Goal: Entertainment & Leisure: Consume media (video, audio)

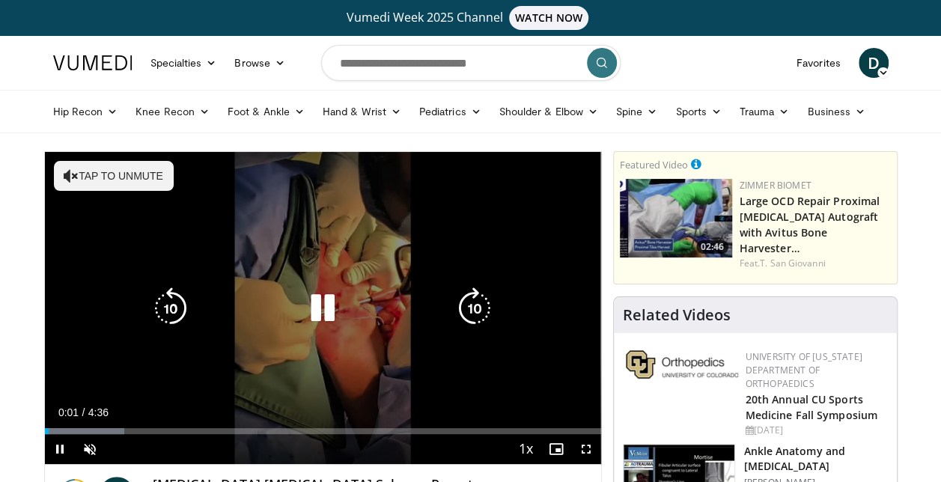
click at [107, 174] on button "Tap to unmute" at bounding box center [114, 176] width 120 height 30
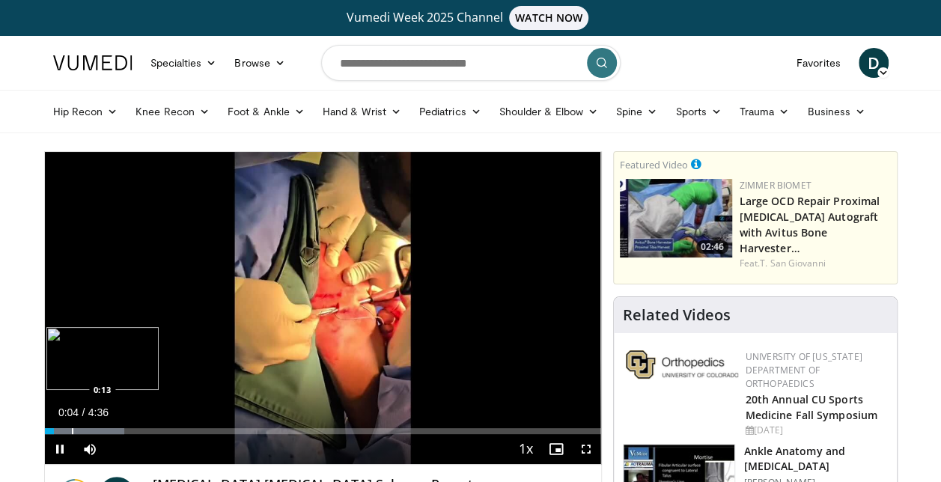
click at [72, 431] on div "Progress Bar" at bounding box center [72, 431] width 1 height 6
click at [110, 430] on div "Progress Bar" at bounding box center [95, 431] width 100 height 6
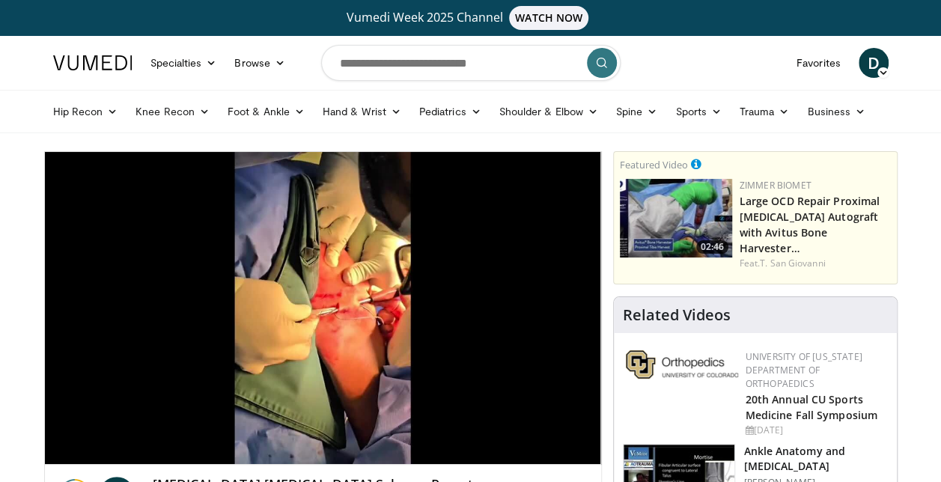
click at [129, 458] on div "Loaded : 21.49% 0:32 0:40" at bounding box center [323, 461] width 556 height 6
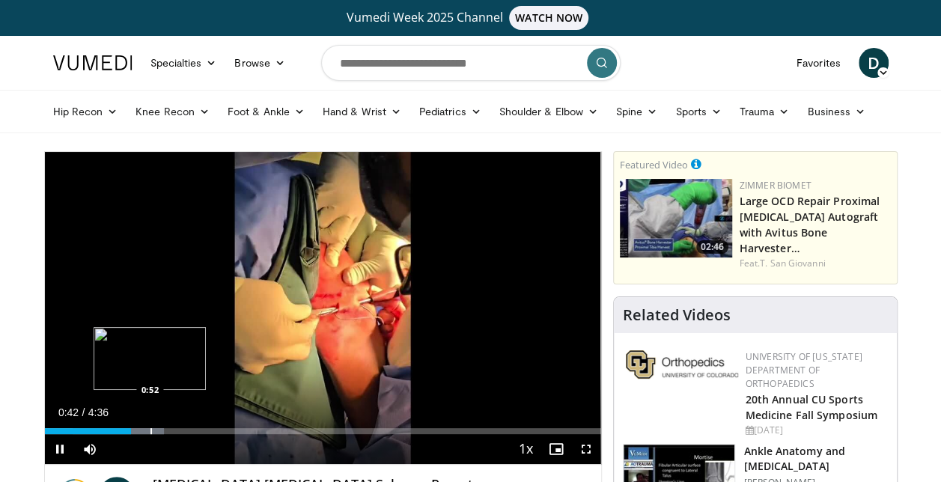
click at [150, 433] on div "Progress Bar" at bounding box center [150, 431] width 1 height 6
click at [170, 433] on div "Loaded : 36.16% 0:52 1:02" at bounding box center [323, 431] width 556 height 6
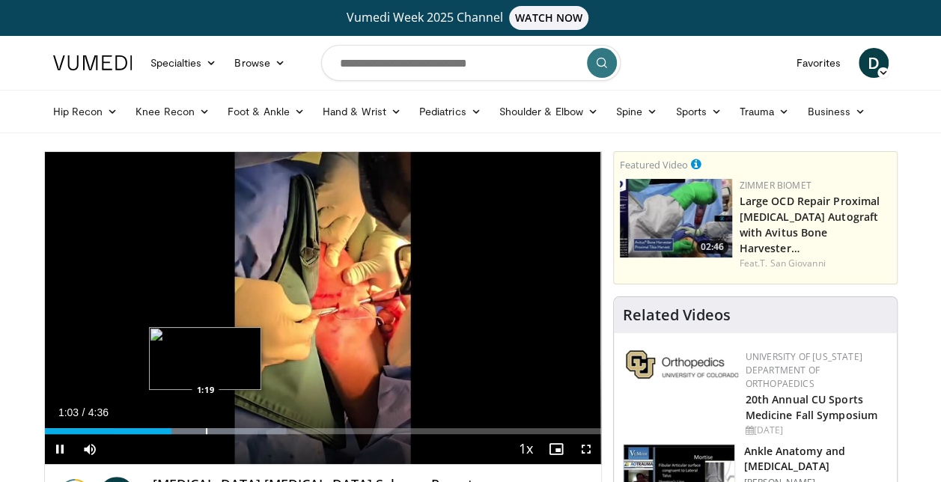
click at [207, 433] on div "Progress Bar" at bounding box center [206, 431] width 1 height 6
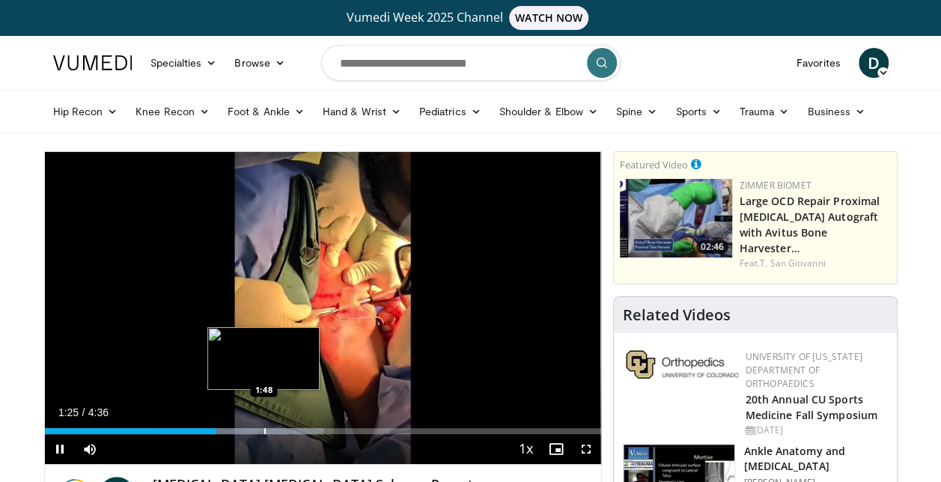
click at [263, 430] on div "Loaded : 50.19% 1:25 1:48" at bounding box center [323, 431] width 556 height 6
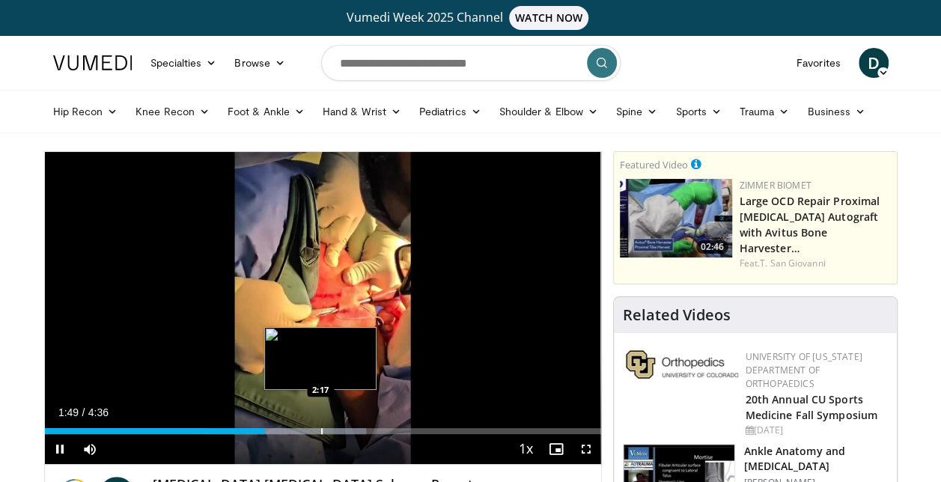
click at [323, 430] on div "Progress Bar" at bounding box center [321, 431] width 1 height 6
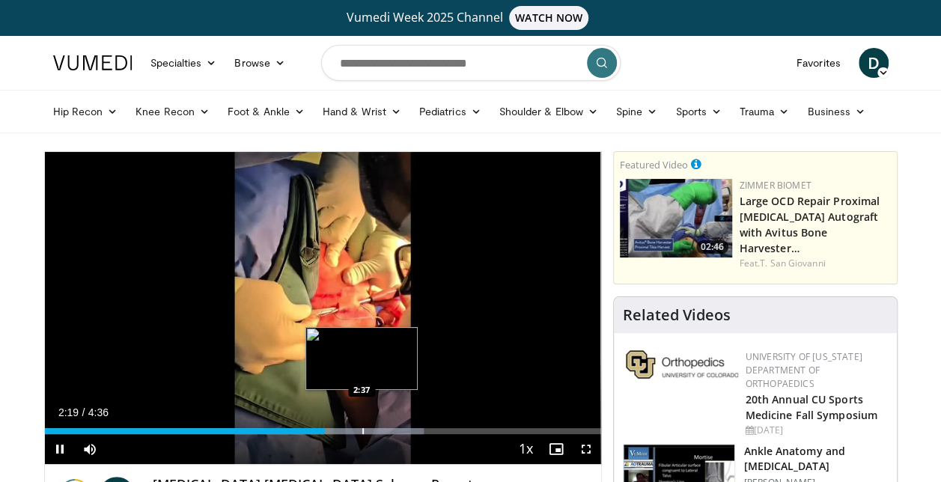
click at [364, 430] on div "Progress Bar" at bounding box center [362, 431] width 1 height 6
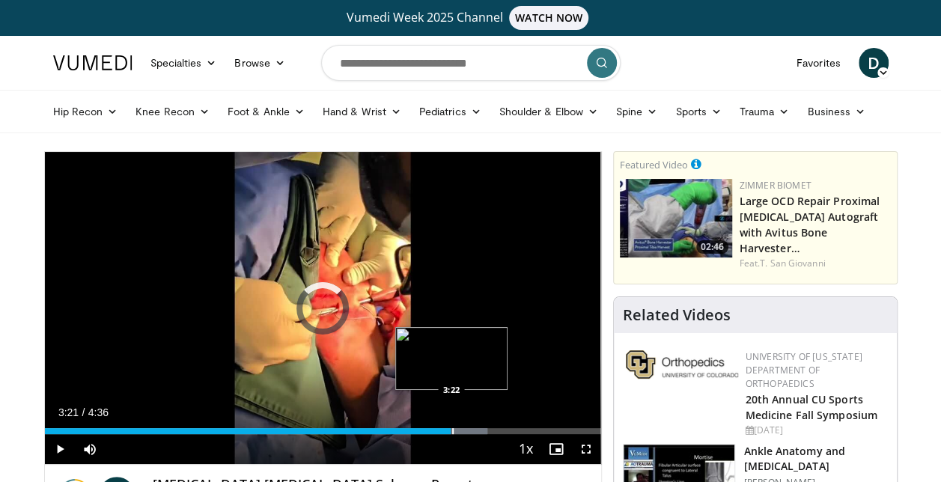
click at [451, 431] on div "Progress Bar" at bounding box center [398, 431] width 177 height 6
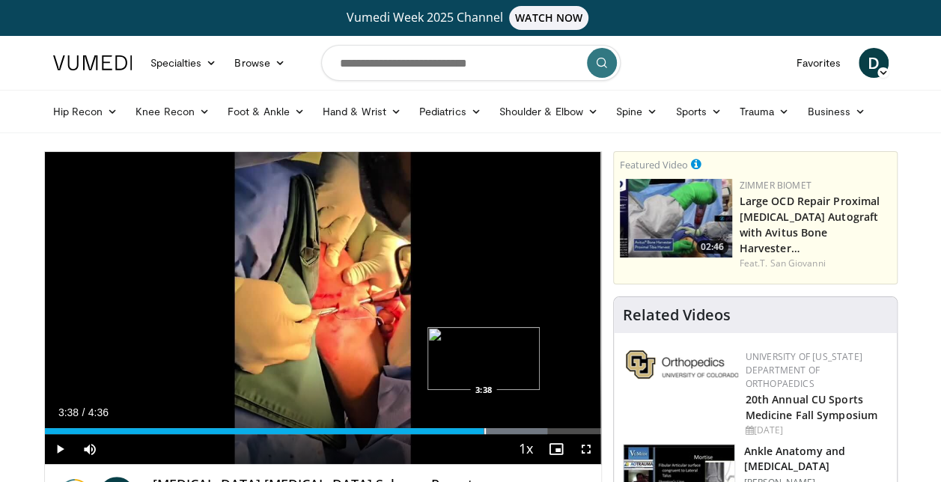
click at [484, 431] on div "Progress Bar" at bounding box center [484, 431] width 1 height 6
click at [528, 430] on div "Progress Bar" at bounding box center [528, 431] width 1 height 6
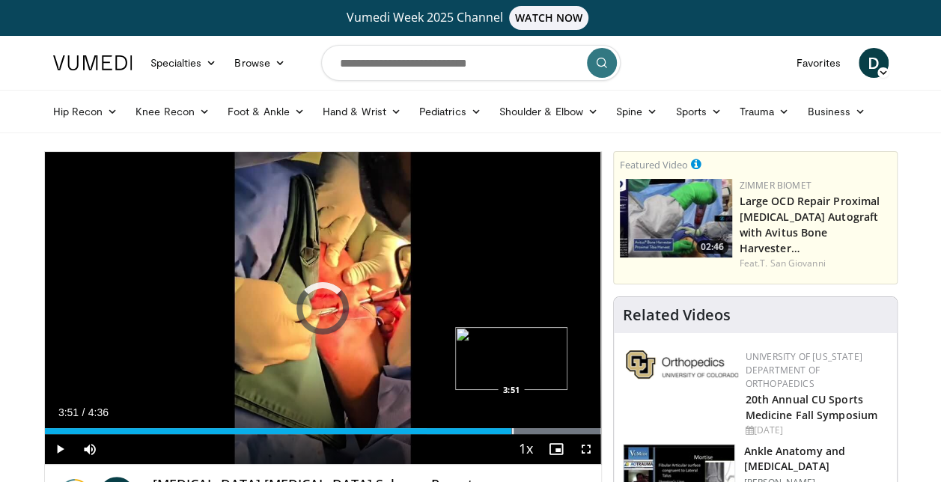
click at [512, 430] on div "Progress Bar" at bounding box center [512, 431] width 1 height 6
click at [549, 431] on div "Progress Bar" at bounding box center [547, 431] width 1 height 6
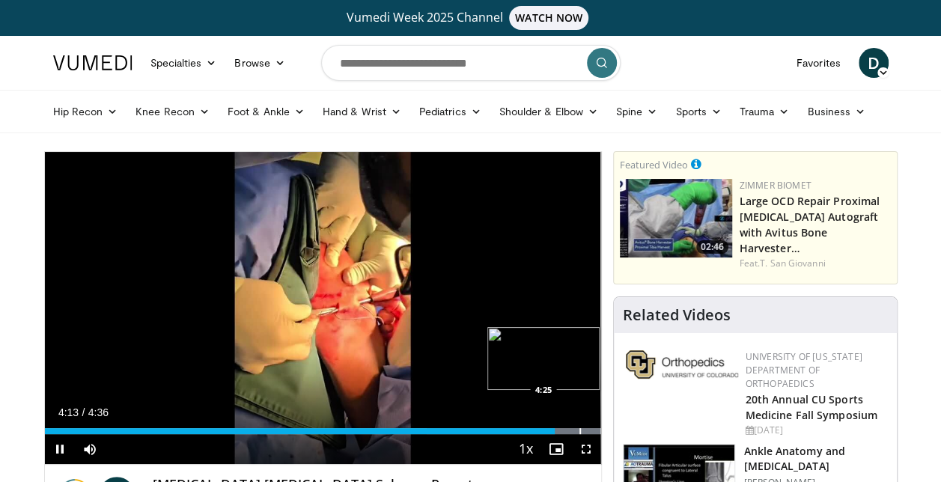
click at [579, 431] on div "Progress Bar" at bounding box center [579, 431] width 1 height 6
click at [588, 431] on div "Progress Bar" at bounding box center [588, 431] width 1 height 6
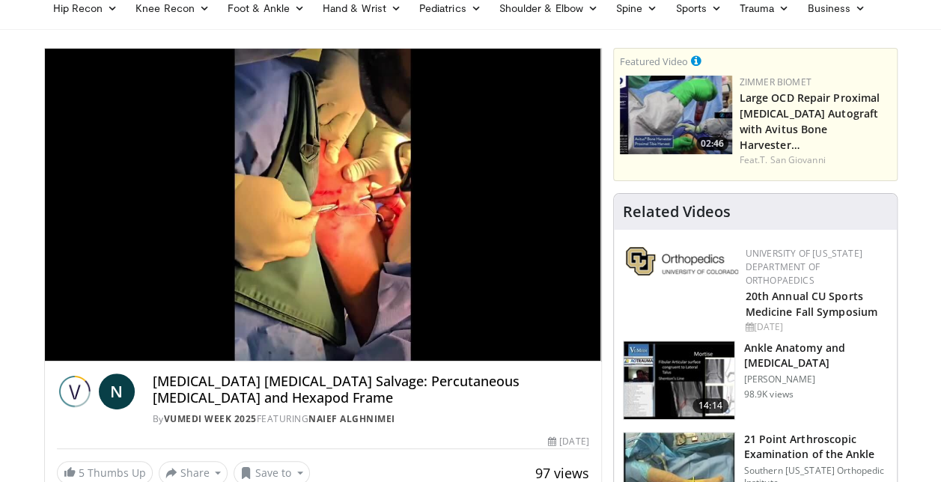
scroll to position [225, 0]
